Goal: Task Accomplishment & Management: Manage account settings

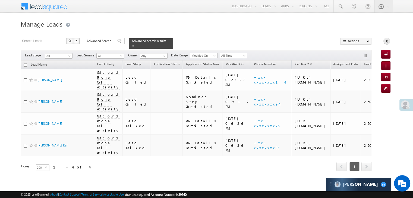
click at [384, 42] on link at bounding box center [386, 41] width 7 height 7
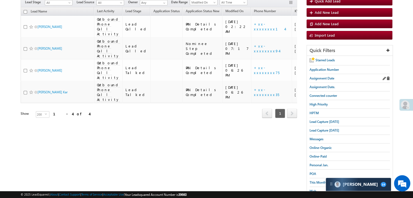
scroll to position [54, 0]
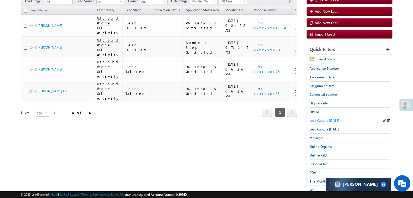
click at [320, 119] on span "Lead Capture [DATE]" at bounding box center [324, 121] width 30 height 4
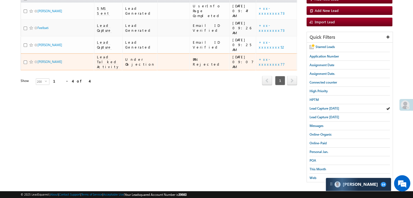
scroll to position [68, 0]
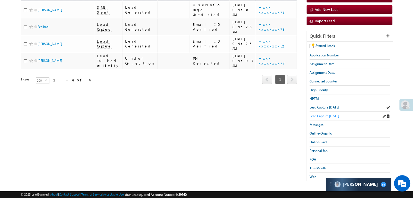
click at [321, 115] on span "Lead Capture [DATE]" at bounding box center [324, 116] width 30 height 4
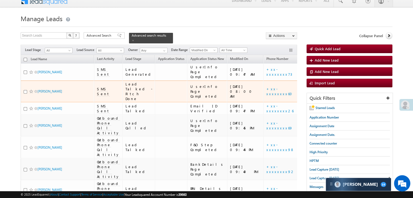
scroll to position [0, 0]
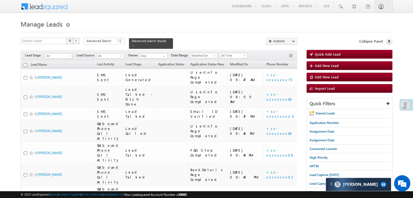
click at [409, 105] on div at bounding box center [406, 105] width 14 height 12
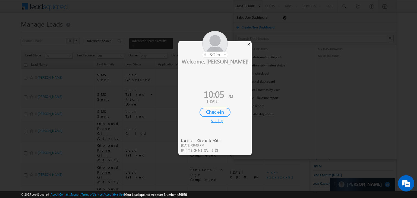
click at [249, 44] on div "×" at bounding box center [249, 44] width 6 height 6
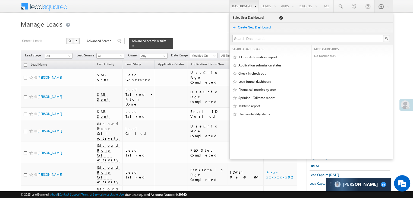
click at [405, 102] on span at bounding box center [404, 104] width 9 height 9
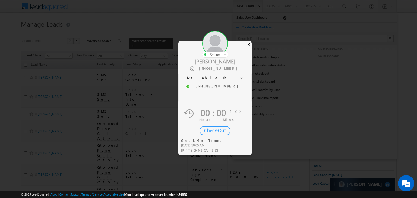
click at [248, 43] on div "×" at bounding box center [249, 44] width 6 height 6
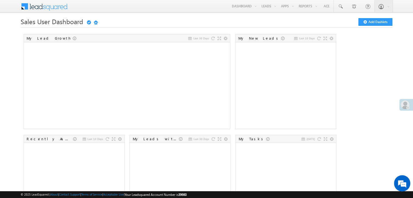
click at [408, 106] on div at bounding box center [407, 107] width 3 height 3
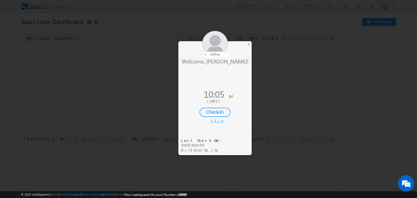
click at [216, 112] on div "Check-In" at bounding box center [214, 112] width 31 height 9
